Goal: Check status: Check status

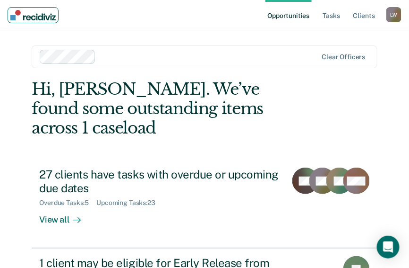
click at [18, 16] on img "Main navigation" at bounding box center [32, 15] width 45 height 10
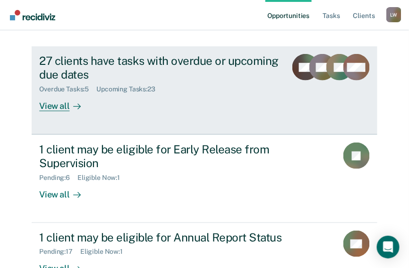
scroll to position [147, 0]
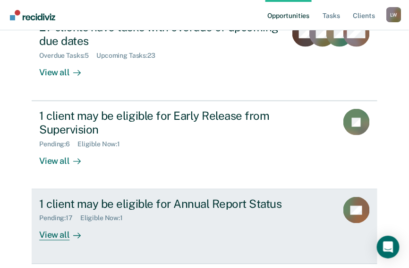
click at [57, 214] on div "Pending : 17" at bounding box center [59, 218] width 41 height 8
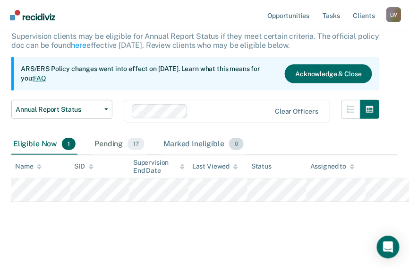
scroll to position [61, 0]
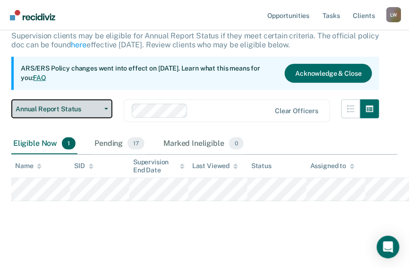
click at [73, 105] on span "Annual Report Status" at bounding box center [58, 109] width 85 height 8
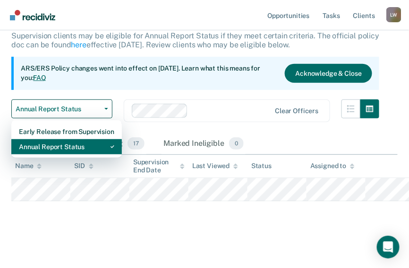
click at [81, 148] on div "Annual Report Status" at bounding box center [67, 146] width 96 height 15
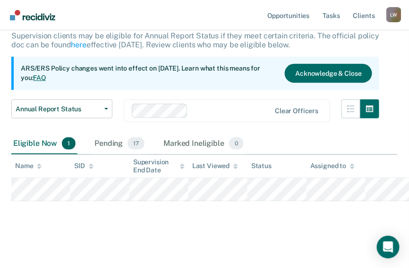
click at [117, 90] on div "Annual Report Status Supervision clients may be eligible for Annual Report Stat…" at bounding box center [195, 68] width 368 height 129
click at [334, 16] on link "Tasks" at bounding box center [331, 15] width 21 height 30
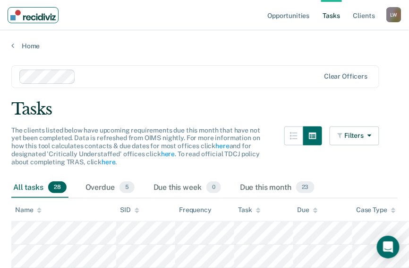
click at [14, 16] on img "Main navigation" at bounding box center [32, 15] width 45 height 10
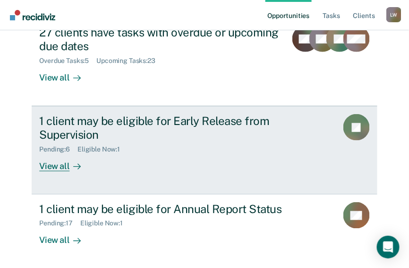
scroll to position [147, 0]
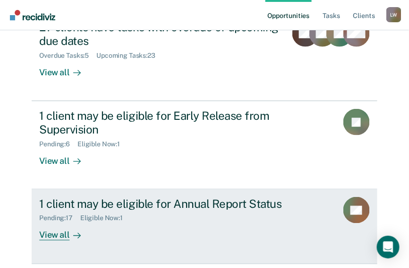
click at [179, 210] on div "Pending : 17 Eligible Now : 1" at bounding box center [184, 216] width 291 height 12
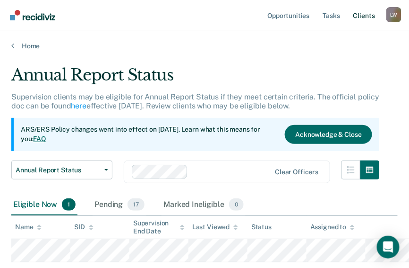
click at [365, 13] on link "Client s" at bounding box center [365, 15] width 26 height 30
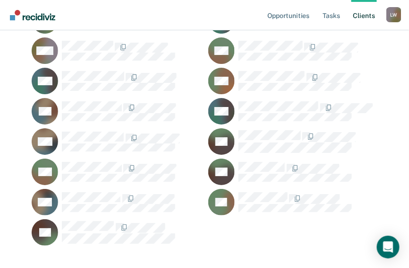
scroll to position [2105, 0]
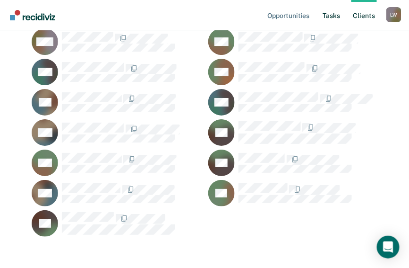
click at [330, 15] on link "Tasks" at bounding box center [331, 15] width 21 height 30
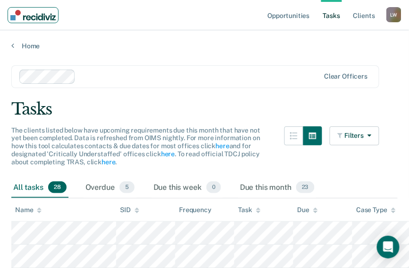
click at [14, 15] on img "Main navigation" at bounding box center [32, 15] width 45 height 10
